Goal: Task Accomplishment & Management: Manage account settings

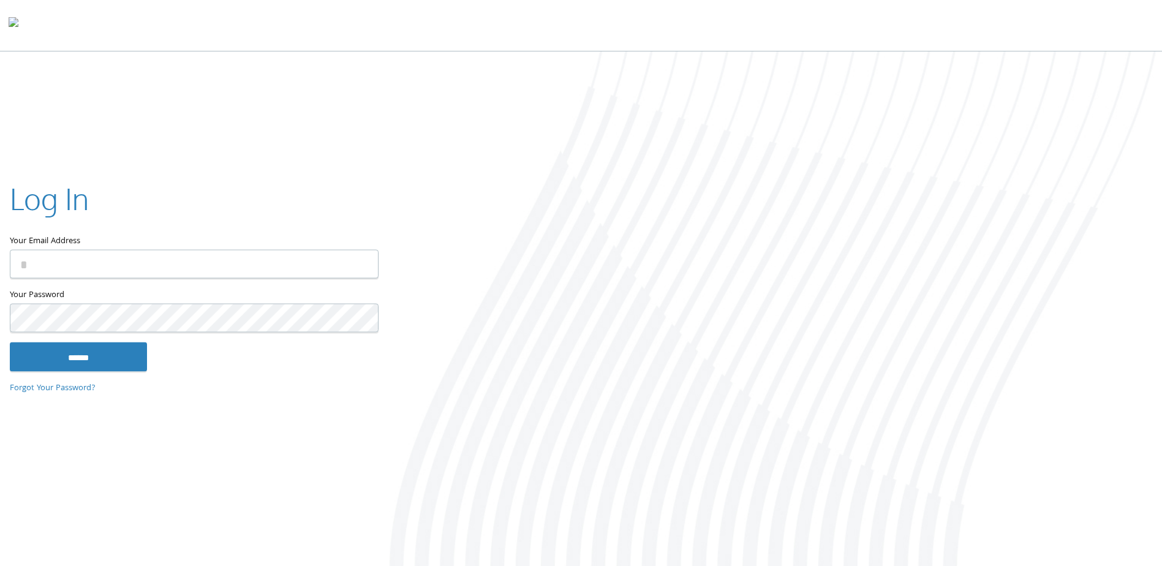
click at [197, 257] on input "Your Email Address" at bounding box center [194, 264] width 369 height 29
type input "**********"
click at [136, 352] on input "******" at bounding box center [78, 356] width 137 height 29
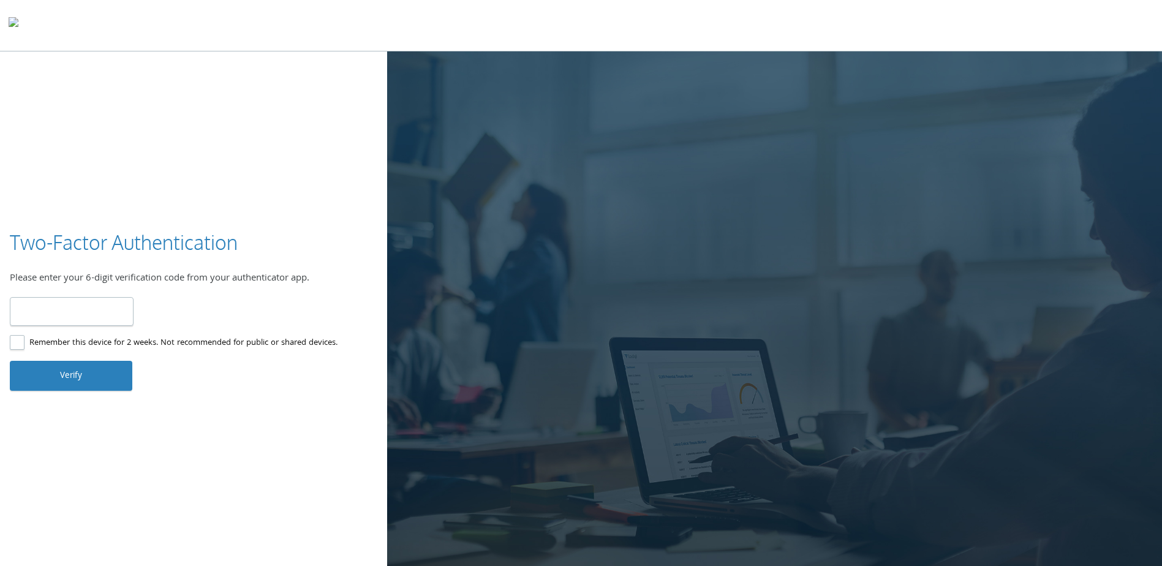
type input "******"
